Goal: Task Accomplishment & Management: Manage account settings

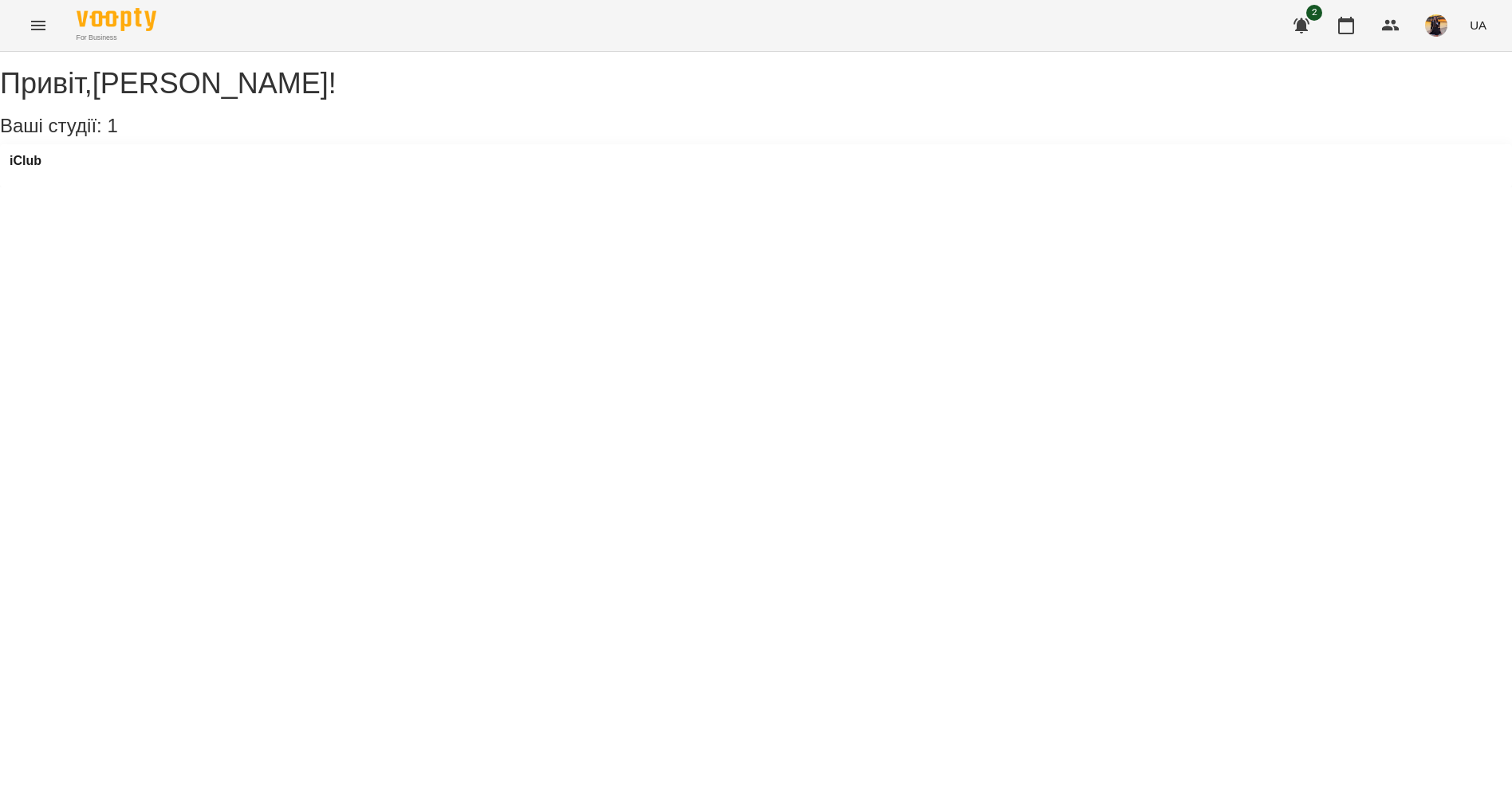
click at [33, 24] on icon "Menu" at bounding box center [38, 25] width 19 height 19
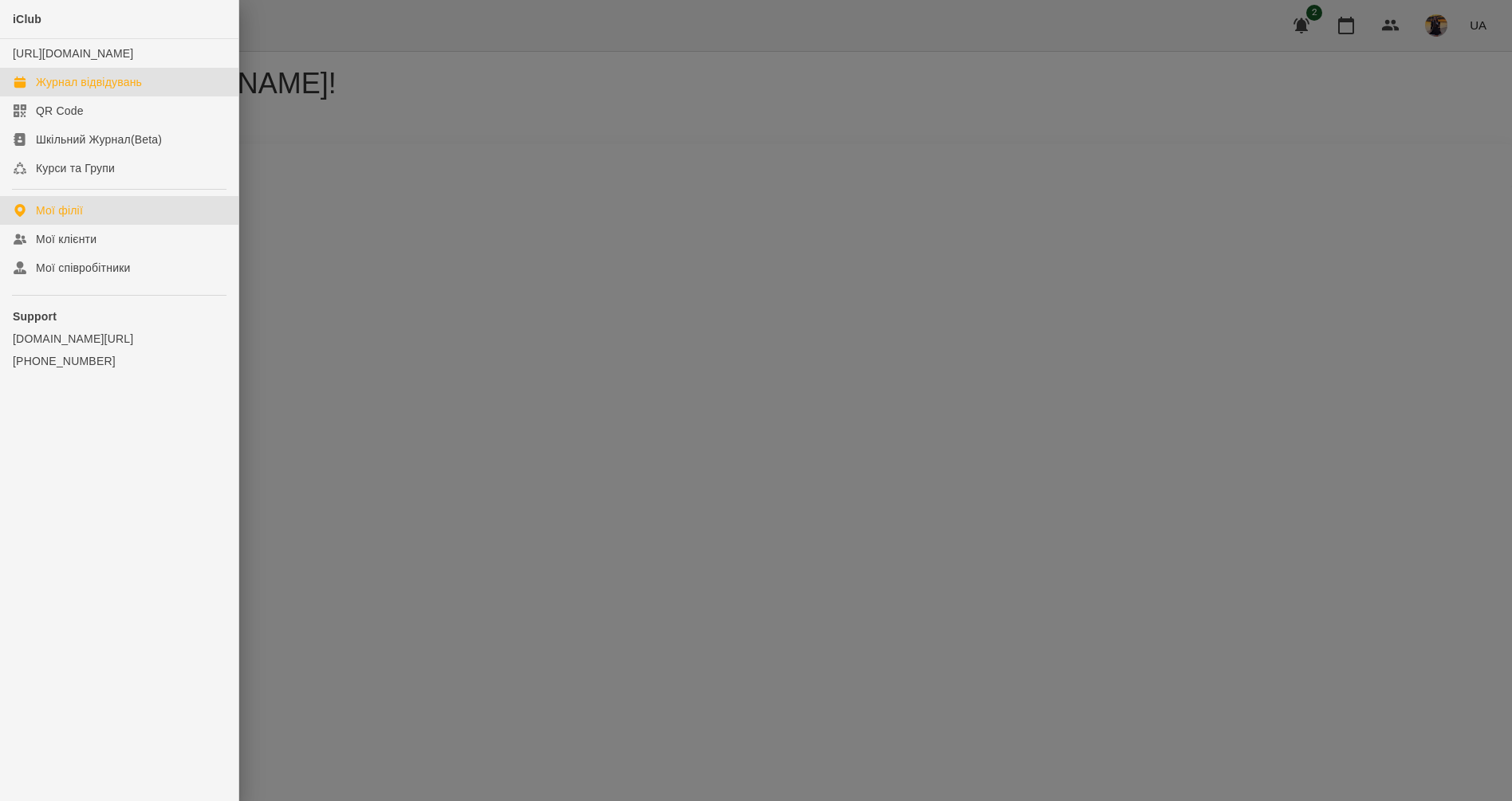
click at [53, 90] on div "Журнал відвідувань" at bounding box center [89, 82] width 106 height 16
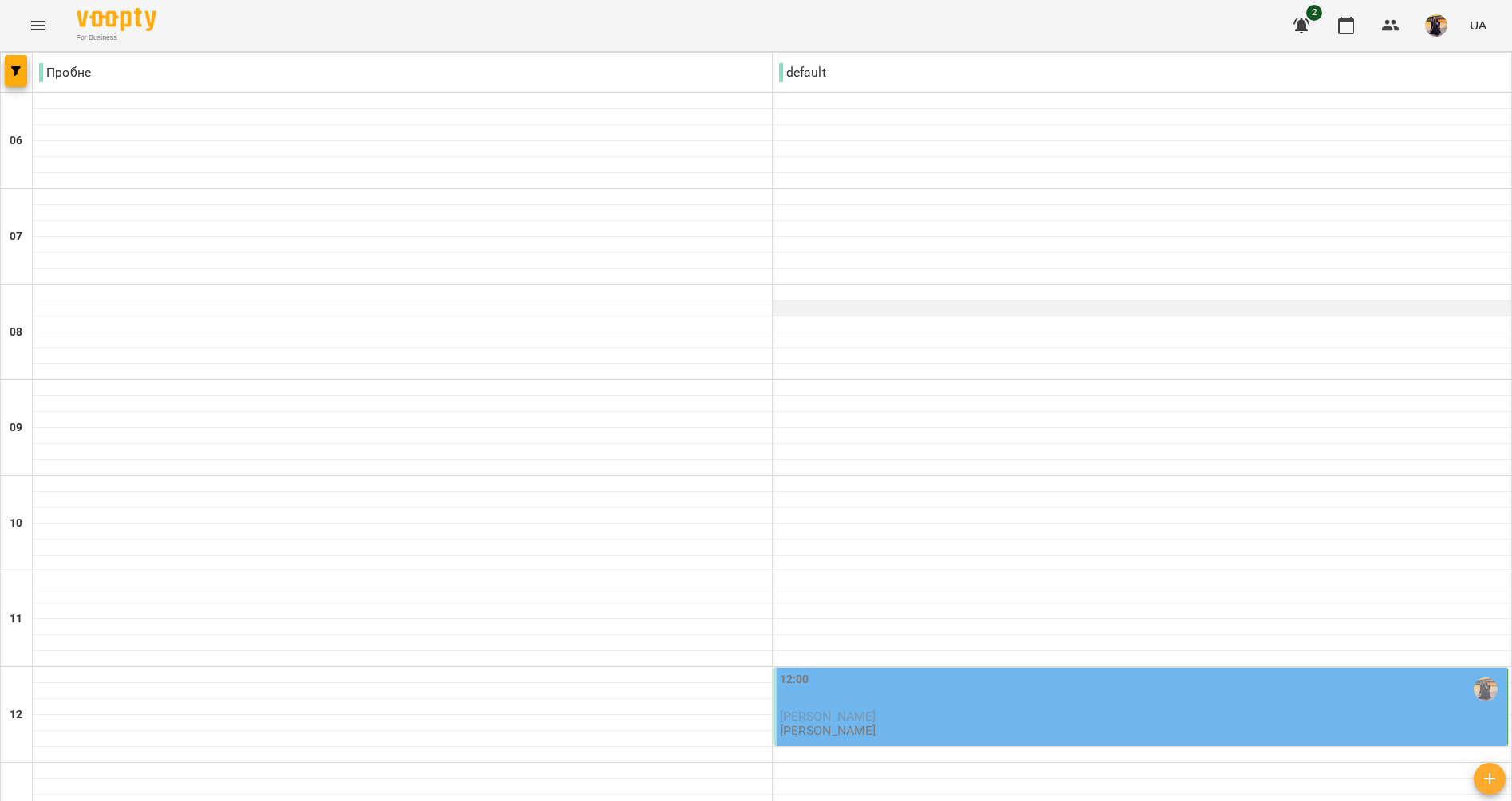
scroll to position [225, 0]
click at [888, 710] on p "[PERSON_NAME]" at bounding box center [1142, 717] width 725 height 14
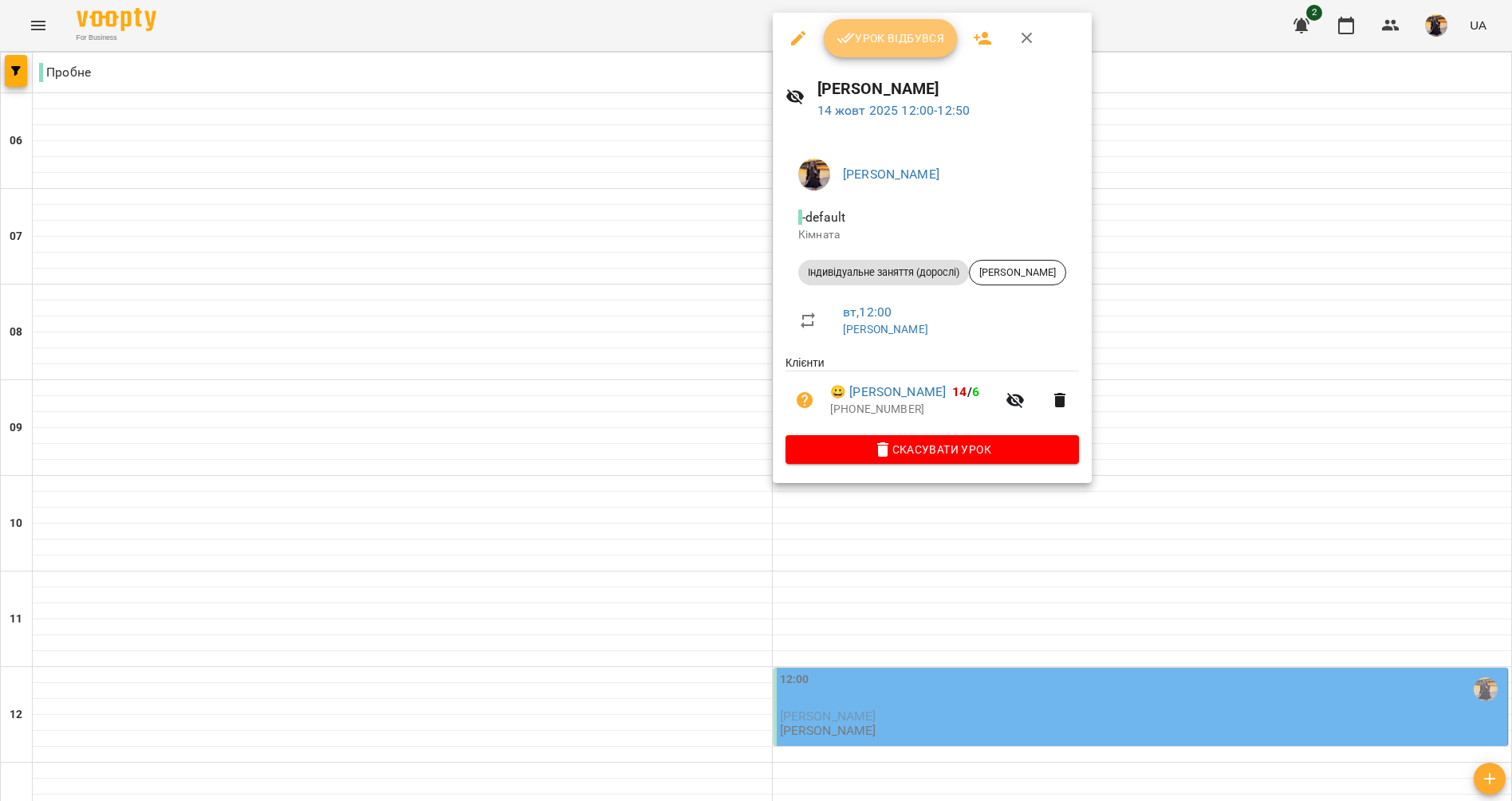
click at [876, 36] on span "Урок відбувся" at bounding box center [890, 38] width 108 height 19
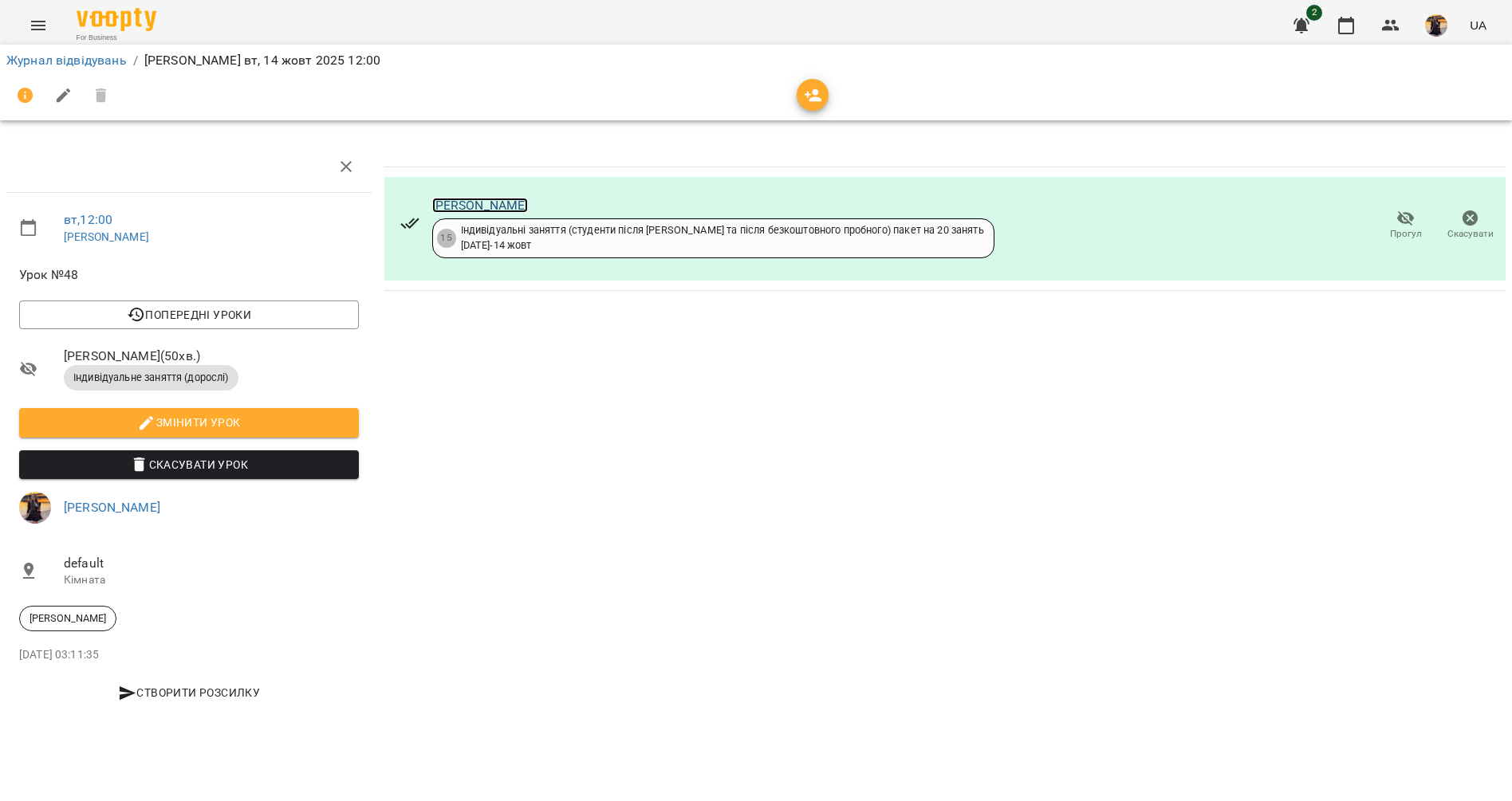
click at [495, 202] on link "[PERSON_NAME]" at bounding box center [480, 205] width 97 height 15
click at [89, 61] on link "Журнал відвідувань" at bounding box center [66, 59] width 120 height 15
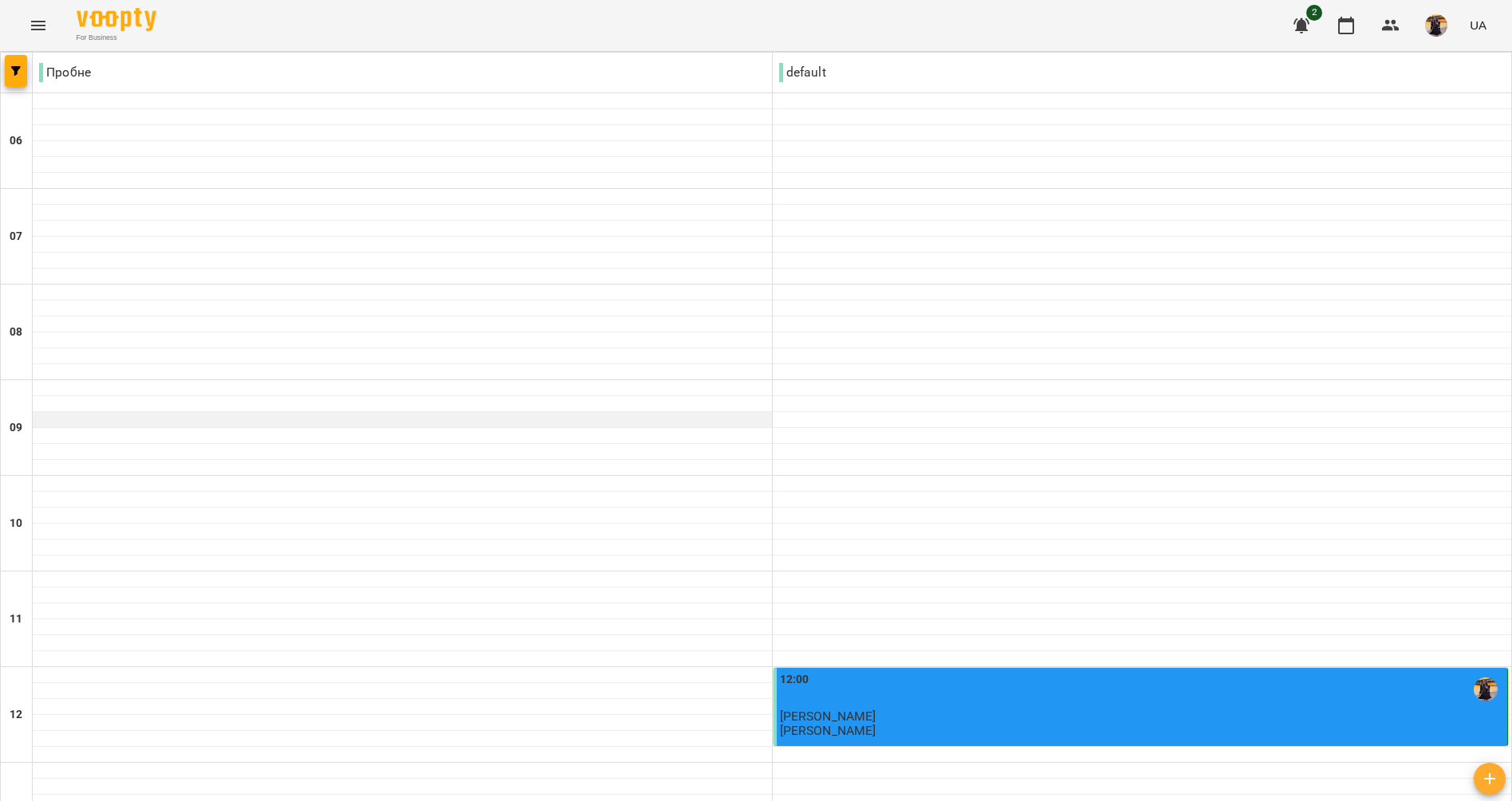
scroll to position [717, 0]
